Goal: Information Seeking & Learning: Learn about a topic

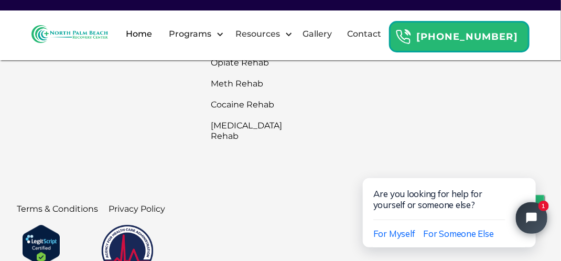
scroll to position [3744, 0]
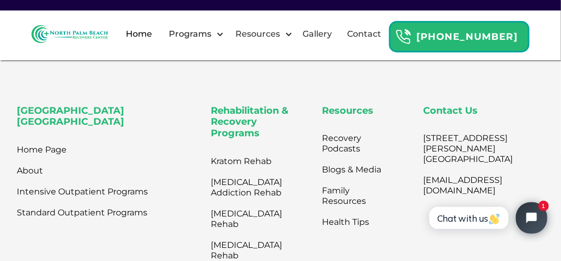
scroll to position [3447, 0]
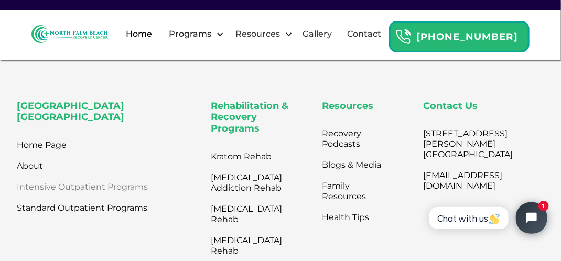
click at [115, 184] on link "Intensive Outpatient Programs" at bounding box center [82, 187] width 131 height 21
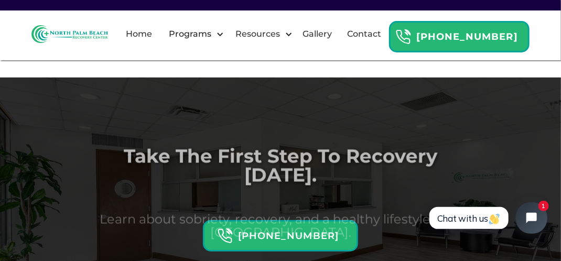
scroll to position [2916, 0]
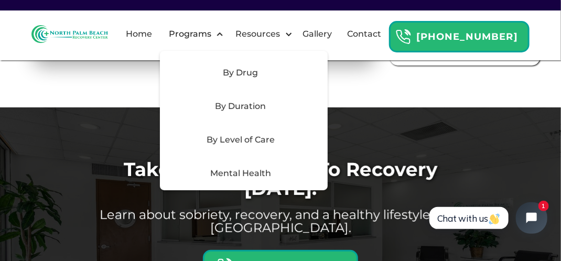
click at [306, 113] on div "By Duration" at bounding box center [240, 106] width 149 height 13
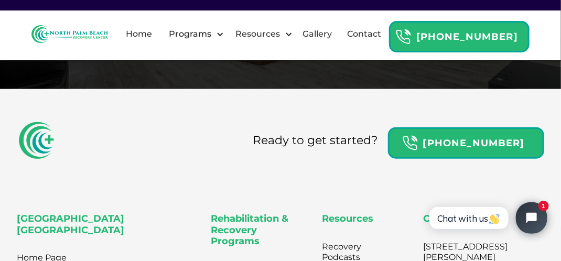
scroll to position [3124, 0]
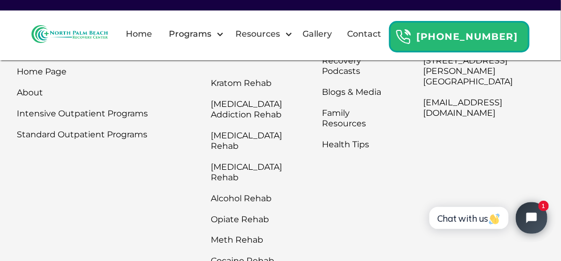
scroll to position [3285, 0]
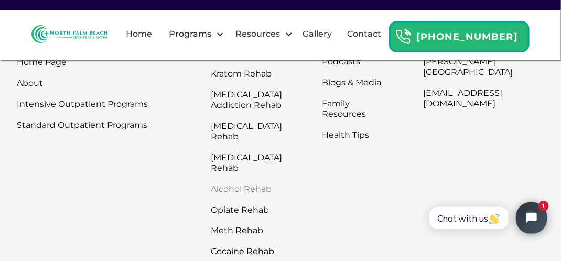
click at [212, 179] on link "Alcohol Rehab" at bounding box center [246, 189] width 71 height 21
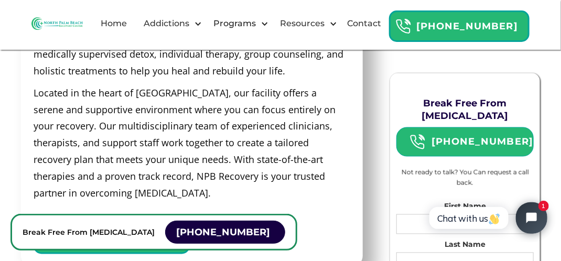
scroll to position [531, 0]
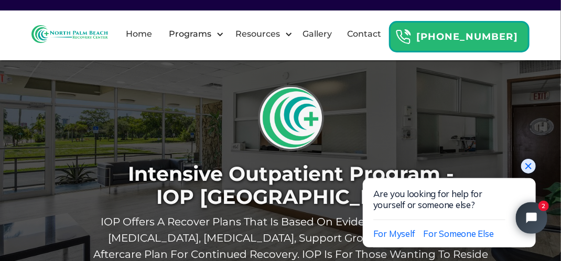
click at [525, 167] on icon "Close chat widget" at bounding box center [528, 165] width 10 height 10
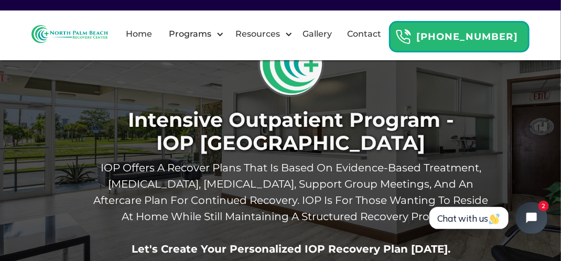
scroll to position [63, 0]
